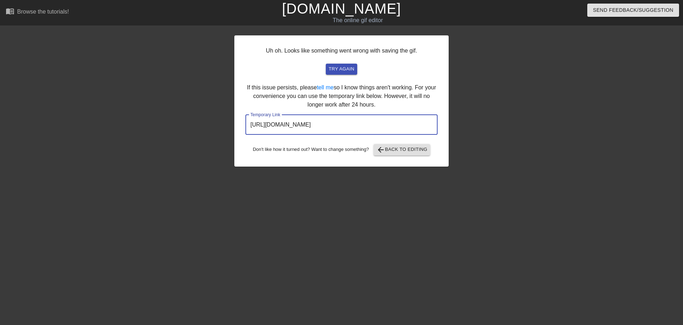
click at [395, 158] on div "Uh oh. Looks like something went wrong with saving the gif. try again If this i…" at bounding box center [341, 100] width 214 height 131
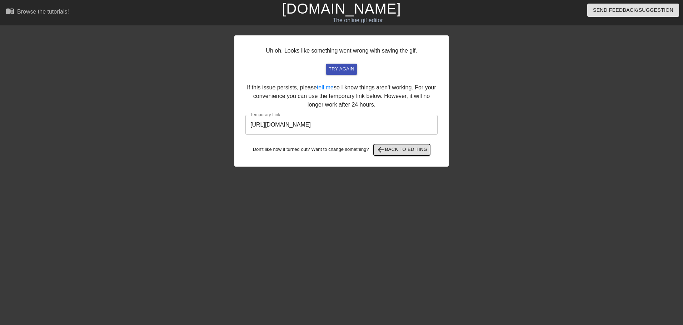
click at [394, 150] on span "arrow_back Back to Editing" at bounding box center [402, 149] width 51 height 9
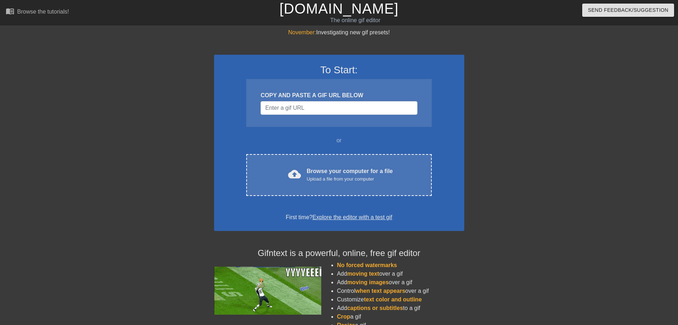
click at [411, 236] on div "To Start: COPY AND PASTE A GIF URL BELOW or cloud_upload Browse your computer f…" at bounding box center [339, 207] width 250 height 341
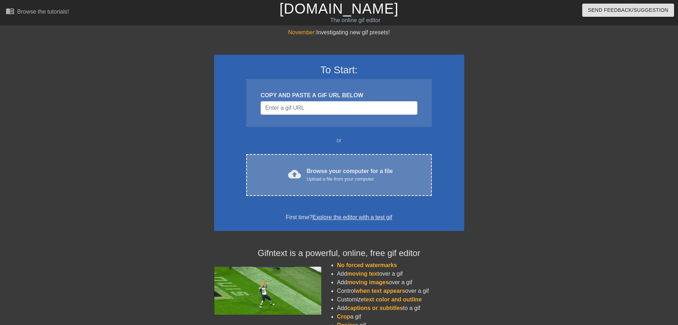
click at [413, 189] on div "cloud_upload Browse your computer for a file Upload a file from your computer C…" at bounding box center [338, 175] width 185 height 42
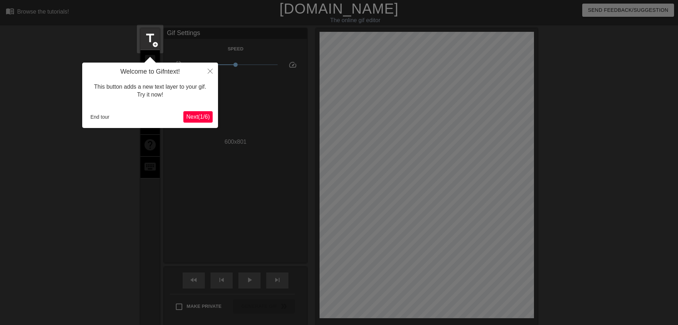
scroll to position [18, 0]
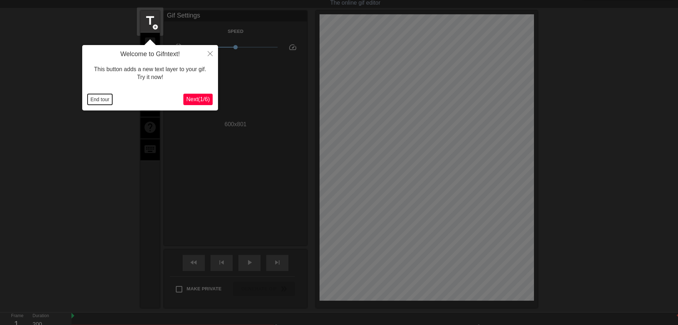
click at [99, 98] on button "End tour" at bounding box center [100, 99] width 25 height 11
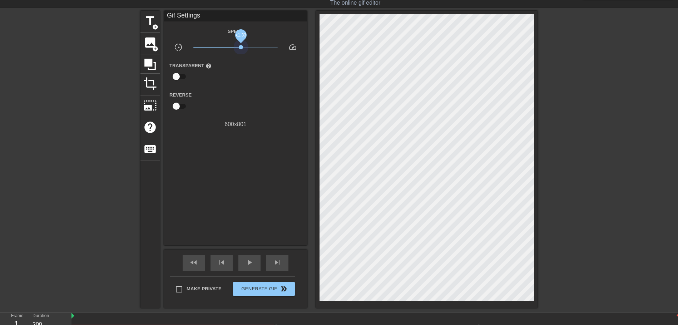
drag, startPoint x: 241, startPoint y: 48, endPoint x: 271, endPoint y: 101, distance: 61.0
click at [258, 53] on div "x1.33" at bounding box center [235, 48] width 95 height 11
click at [253, 256] on div "play_arrow" at bounding box center [249, 263] width 22 height 16
drag, startPoint x: 263, startPoint y: 46, endPoint x: 256, endPoint y: 43, distance: 7.4
click at [256, 43] on span "x3.02" at bounding box center [235, 47] width 85 height 9
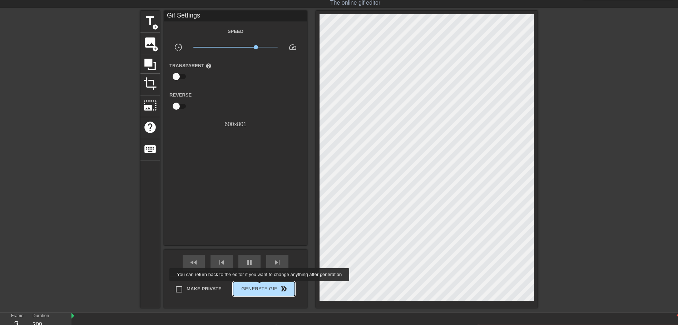
click at [260, 286] on span "Generate Gif double_arrow" at bounding box center [264, 288] width 56 height 9
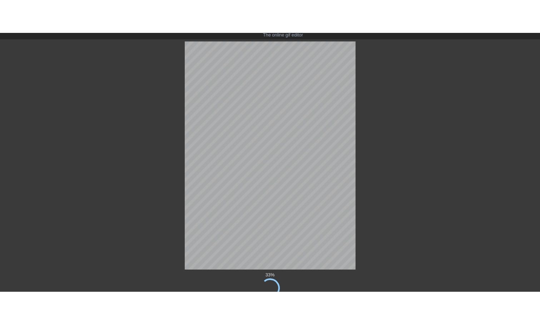
scroll to position [0, 0]
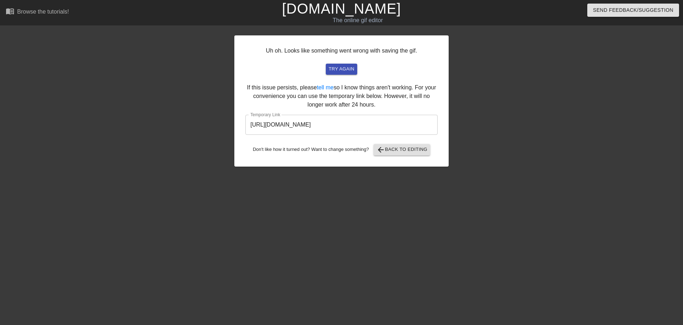
drag, startPoint x: 360, startPoint y: 136, endPoint x: 360, endPoint y: 132, distance: 3.9
click at [360, 132] on div "Uh oh. Looks like something went wrong with saving the gif. try again If this i…" at bounding box center [341, 100] width 214 height 131
drag, startPoint x: 360, startPoint y: 132, endPoint x: 362, endPoint y: 126, distance: 6.2
click at [362, 126] on input "https://www.gifntext.com/temp_generations/qVS1Q5L1.gif" at bounding box center [341, 125] width 192 height 20
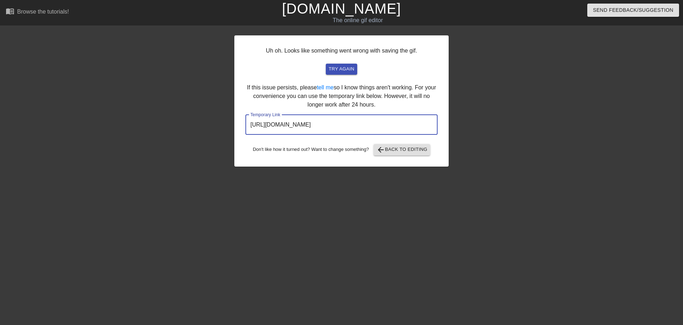
click at [362, 126] on input "https://www.gifntext.com/temp_generations/qVS1Q5L1.gif" at bounding box center [341, 125] width 192 height 20
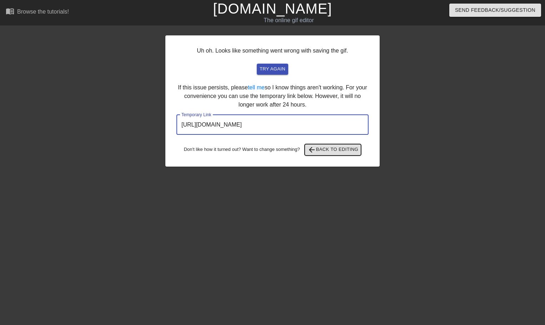
click at [337, 147] on span "arrow_back Back to Editing" at bounding box center [333, 149] width 51 height 9
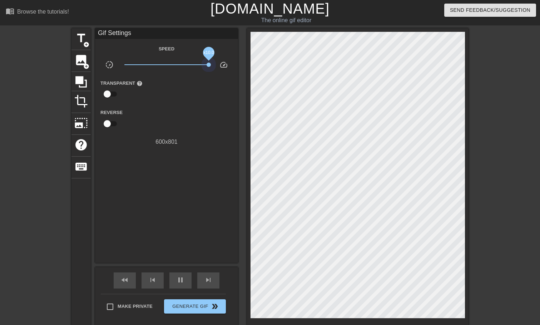
drag, startPoint x: 191, startPoint y: 65, endPoint x: 233, endPoint y: 66, distance: 42.2
click at [233, 66] on div "slow_motion_video x10.0 speed" at bounding box center [166, 65] width 143 height 11
drag, startPoint x: 204, startPoint y: 64, endPoint x: 202, endPoint y: 81, distance: 16.9
click at [201, 64] on span "x10.0" at bounding box center [166, 64] width 85 height 9
click at [147, 64] on span "x0.351" at bounding box center [166, 64] width 85 height 9
